Goal: Information Seeking & Learning: Learn about a topic

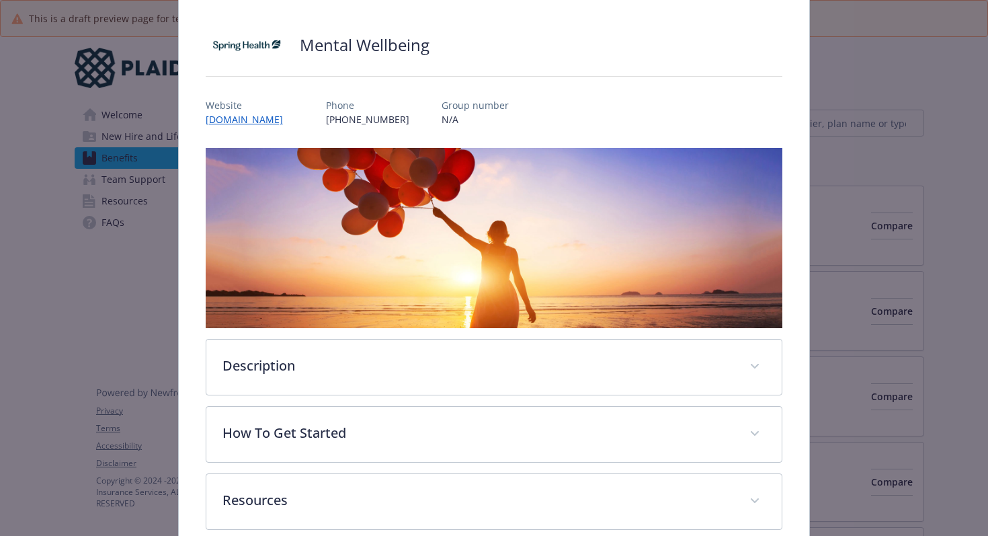
scroll to position [149, 0]
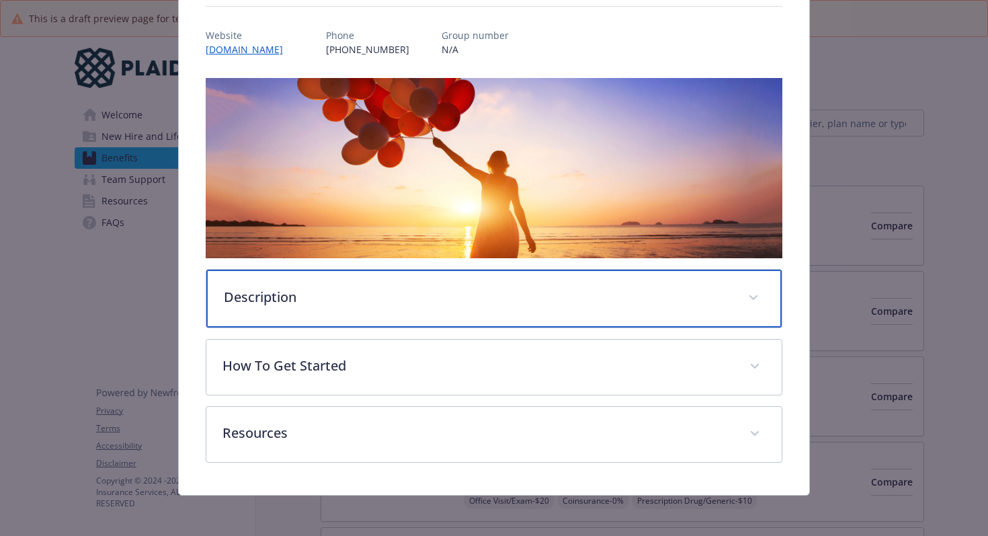
click at [319, 307] on div "Description" at bounding box center [494, 299] width 576 height 58
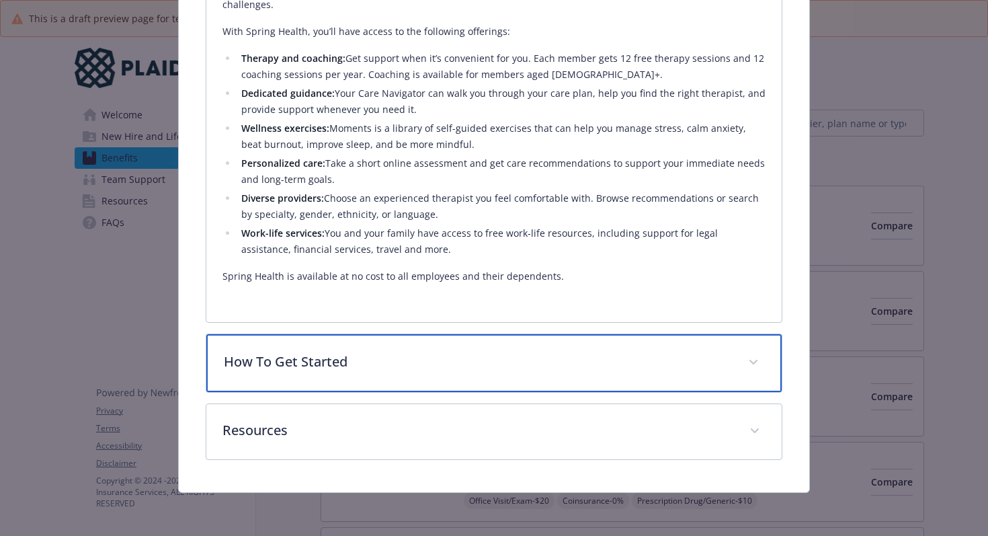
click at [311, 358] on p "How To Get Started" at bounding box center [478, 362] width 509 height 20
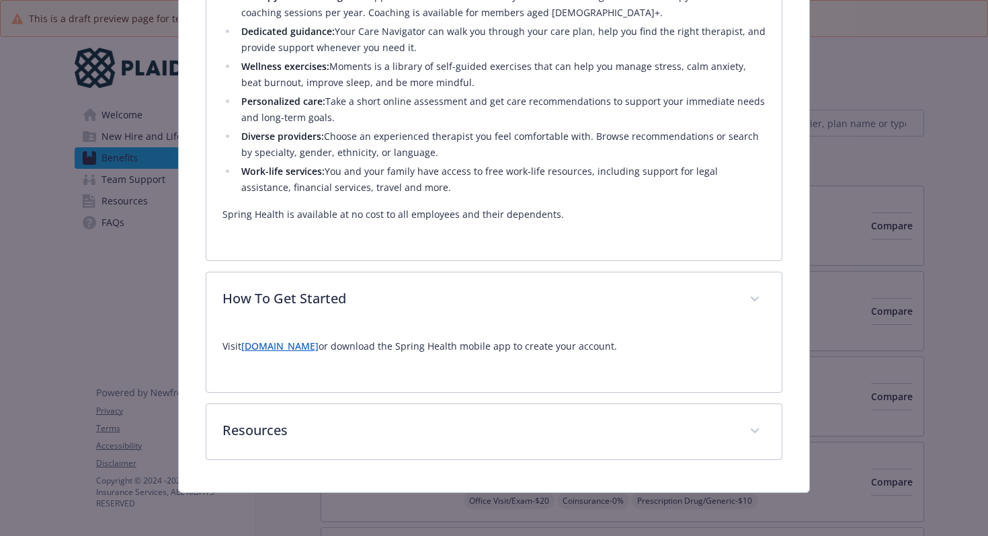
scroll to position [598, 0]
click at [319, 344] on link "[DOMAIN_NAME]" at bounding box center [279, 345] width 77 height 13
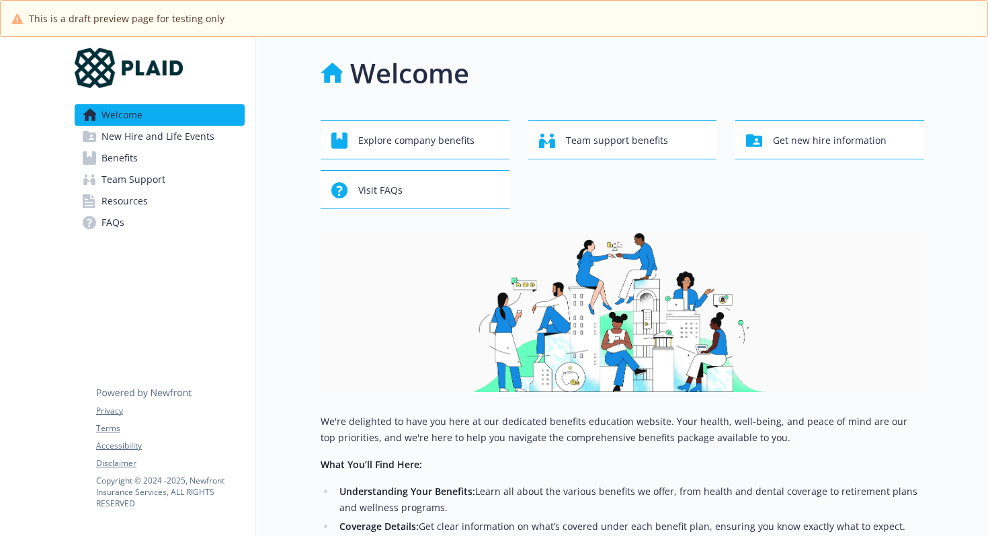
click at [156, 125] on link "Welcome" at bounding box center [160, 115] width 170 height 22
click at [383, 145] on span "Explore company benefits" at bounding box center [416, 141] width 116 height 26
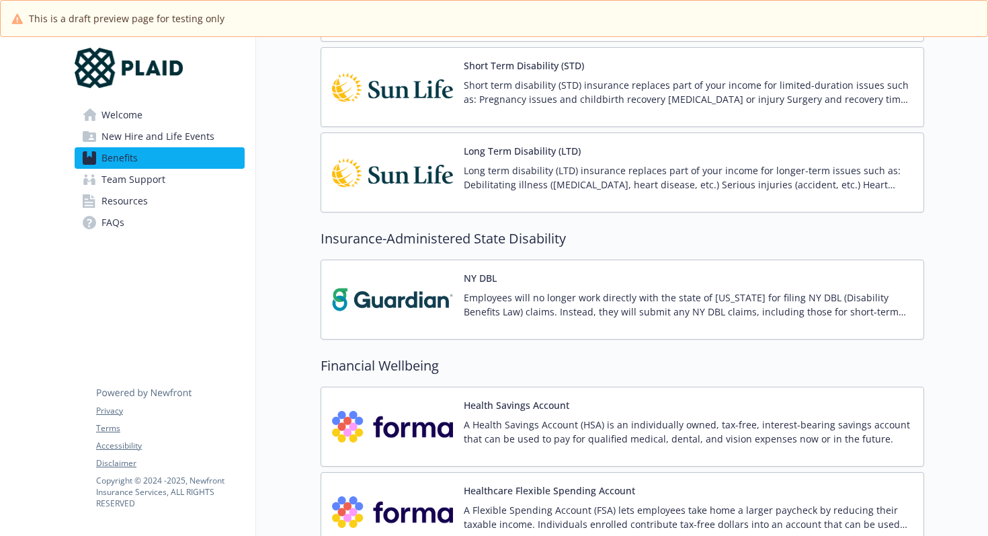
scroll to position [1396, 0]
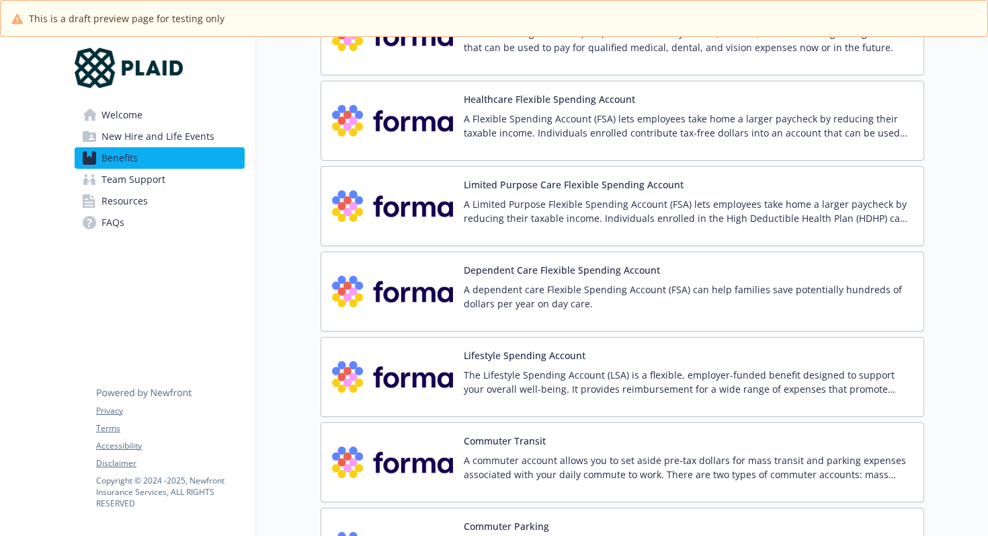
click at [424, 376] on img at bounding box center [392, 376] width 121 height 57
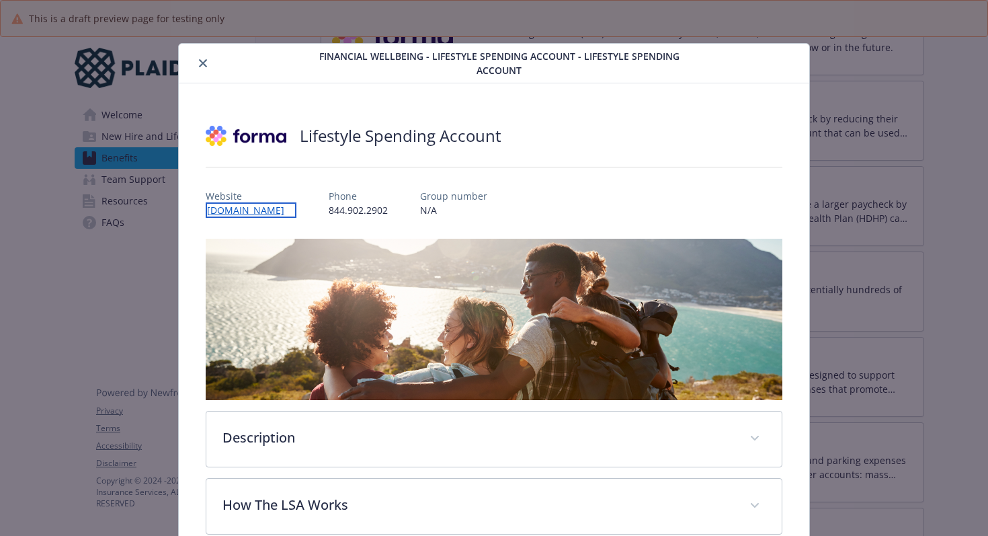
click at [252, 209] on link "joinforma.com" at bounding box center [251, 209] width 91 height 15
